Goal: Task Accomplishment & Management: Manage account settings

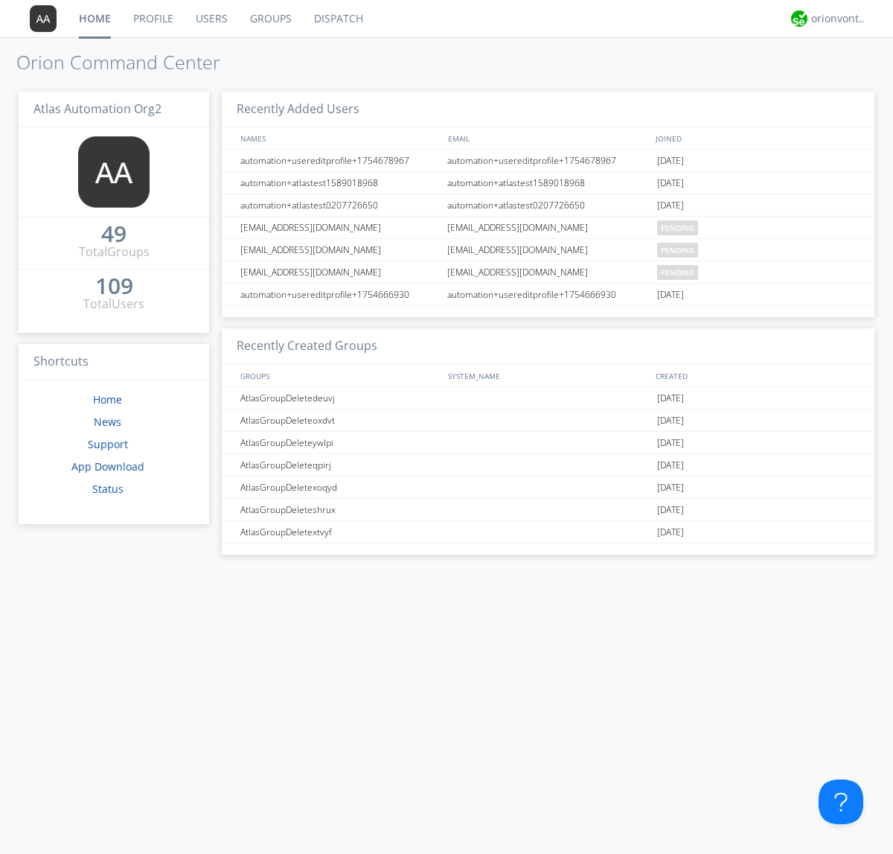
click at [211, 19] on link "Users" at bounding box center [212, 18] width 54 height 37
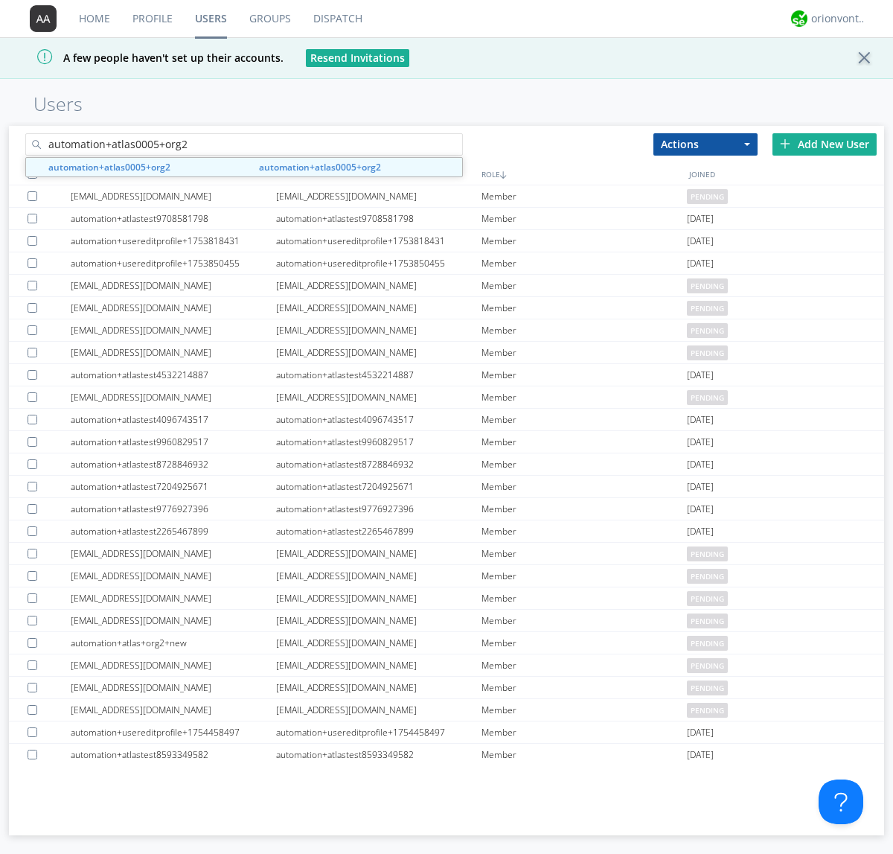
type input "automation+atlas0005+org2"
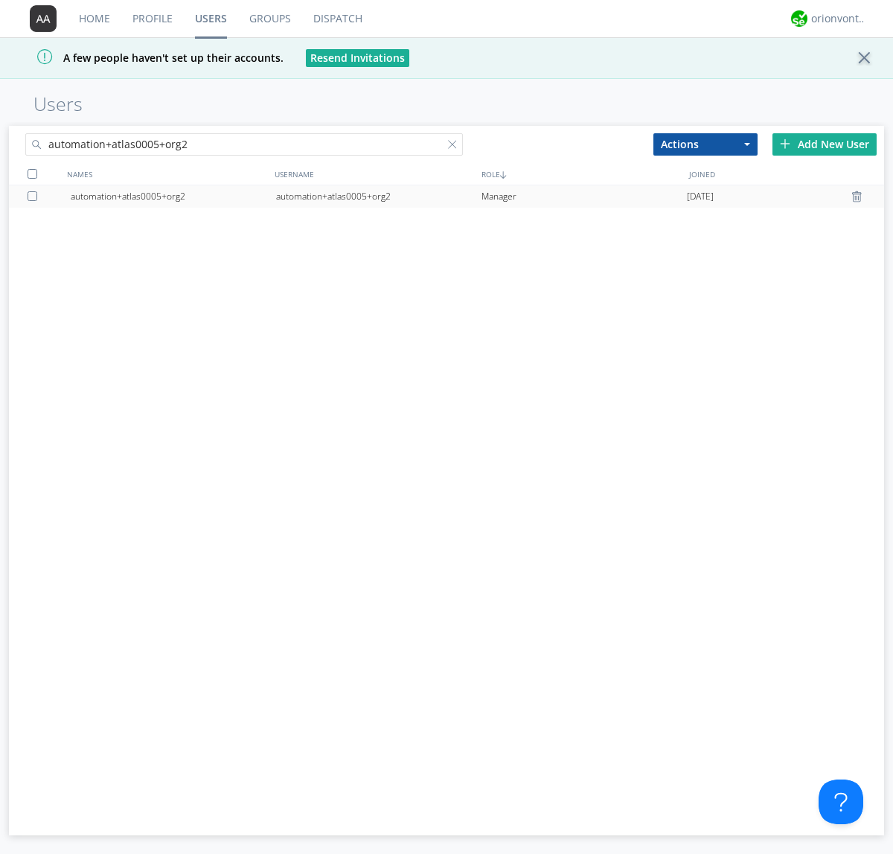
click at [378, 196] on div "automation+atlas0005+org2" at bounding box center [378, 196] width 205 height 22
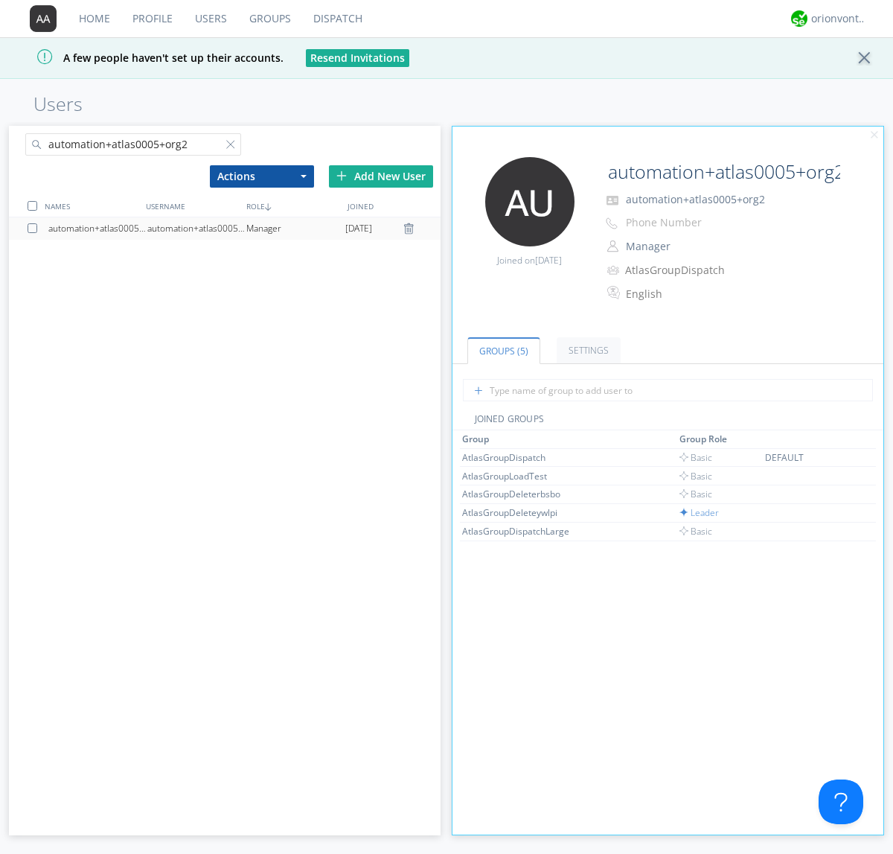
click at [586, 350] on link "Settings" at bounding box center [589, 350] width 64 height 26
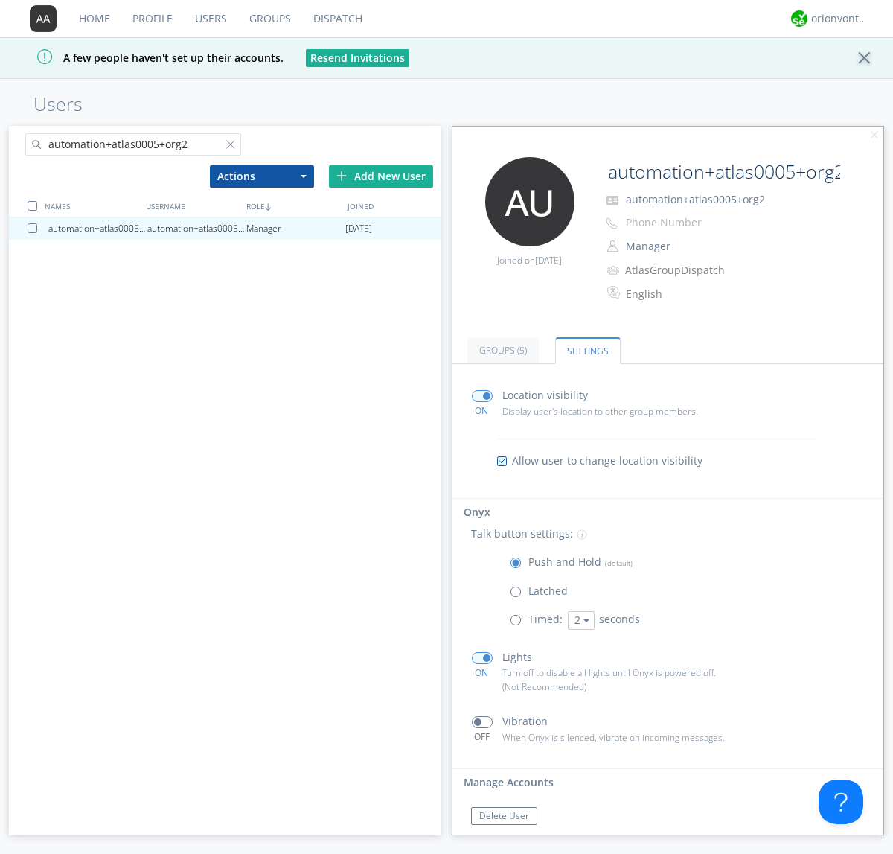
click at [519, 595] on span at bounding box center [519, 595] width 19 height 19
click at [0, 0] on input "radio" at bounding box center [0, 0] width 0 height 0
click at [519, 566] on span at bounding box center [519, 566] width 19 height 19
click at [0, 0] on input "radio" at bounding box center [0, 0] width 0 height 0
click at [835, 19] on div "orionvontas+atlas+automation+org2" at bounding box center [839, 18] width 56 height 15
